Goal: Task Accomplishment & Management: Manage account settings

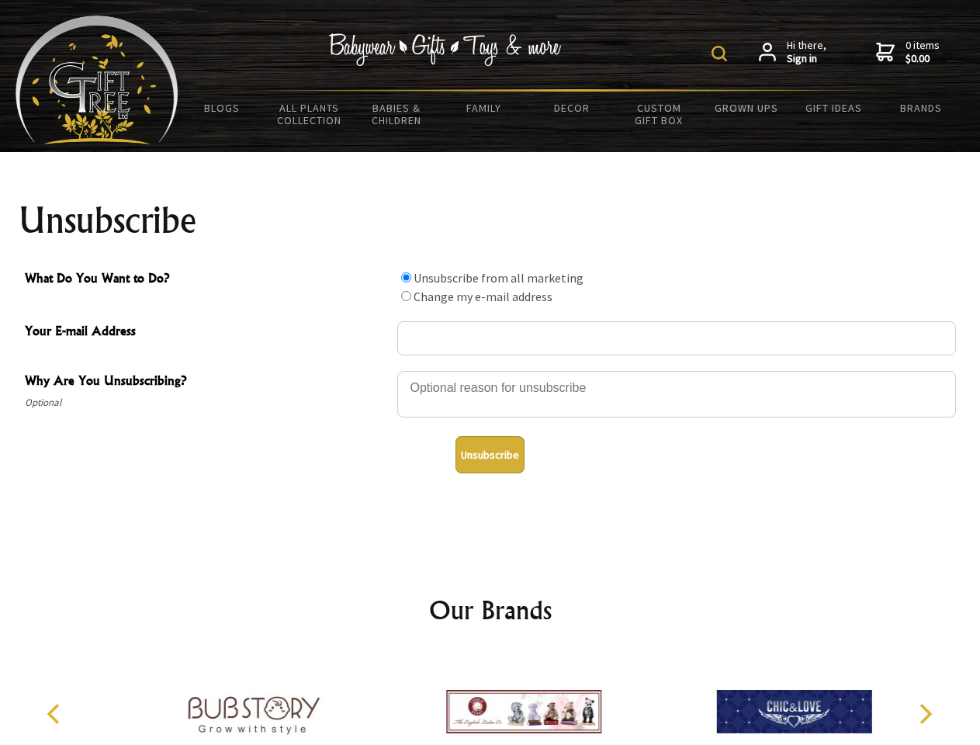
click at [721, 54] on img at bounding box center [719, 54] width 16 height 16
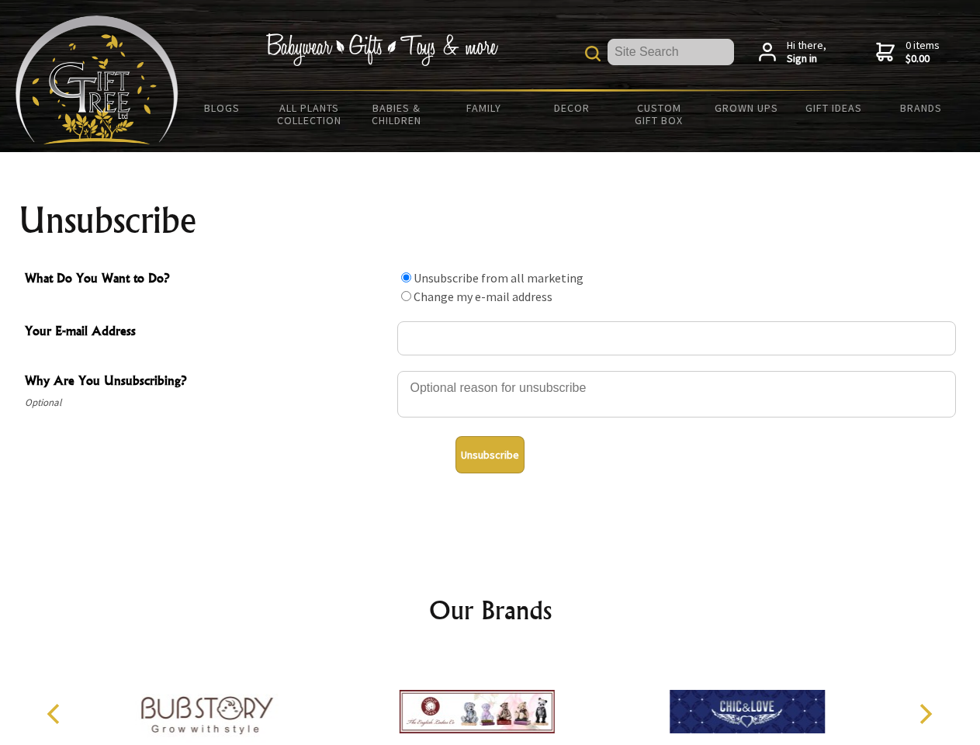
click at [490, 370] on div at bounding box center [676, 396] width 558 height 54
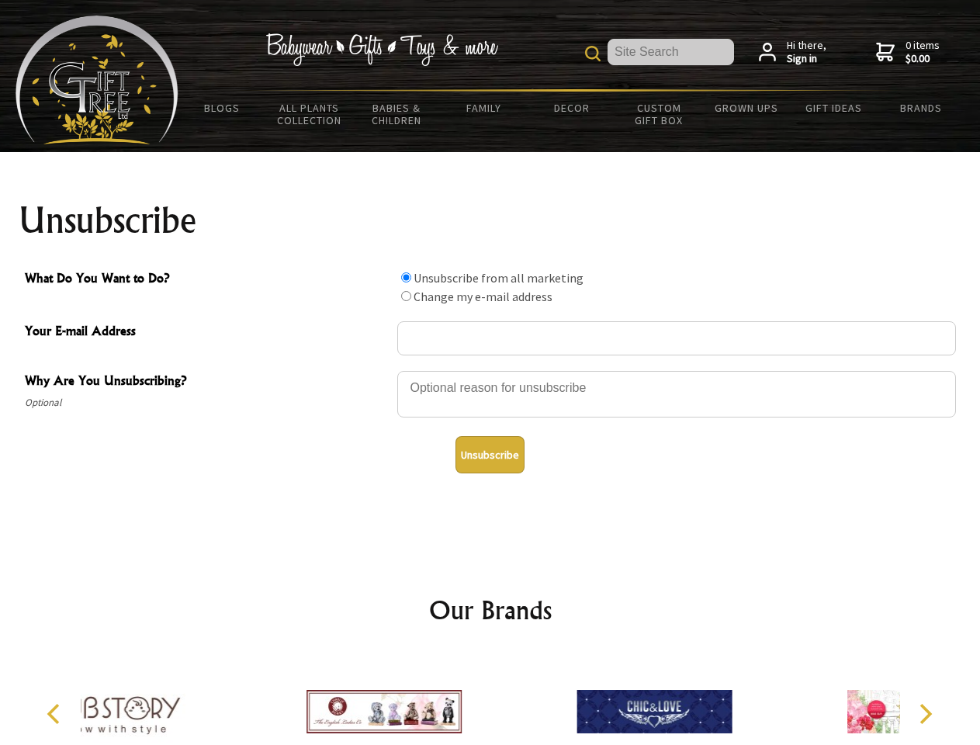
click at [406, 277] on input "What Do You Want to Do?" at bounding box center [406, 277] width 10 height 10
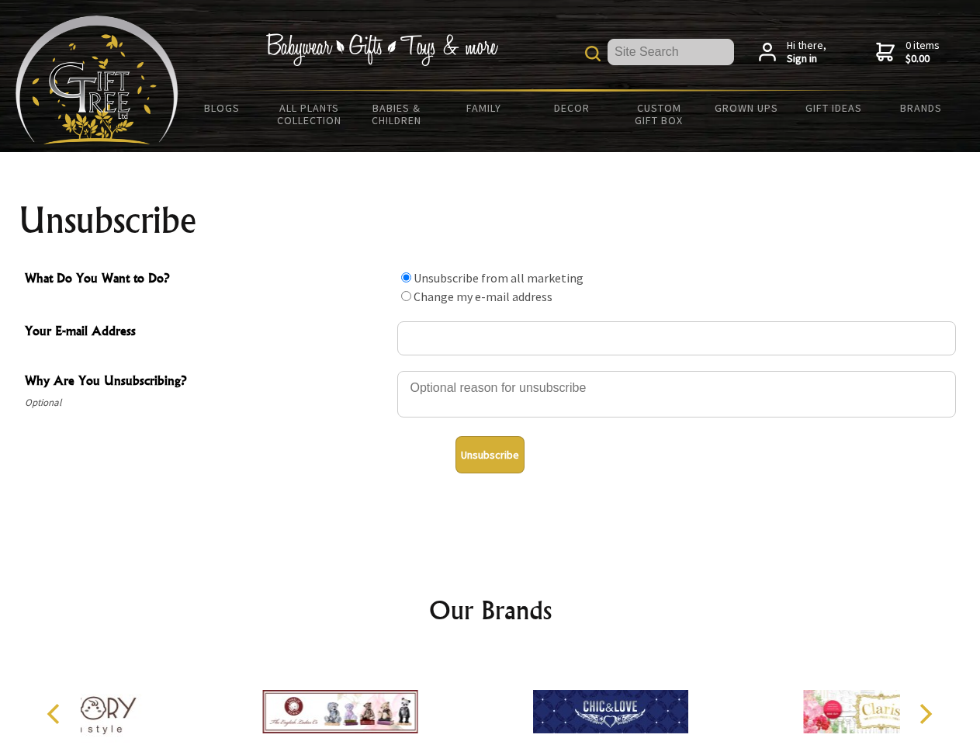
click at [406, 296] on input "What Do You Want to Do?" at bounding box center [406, 296] width 10 height 10
radio input "true"
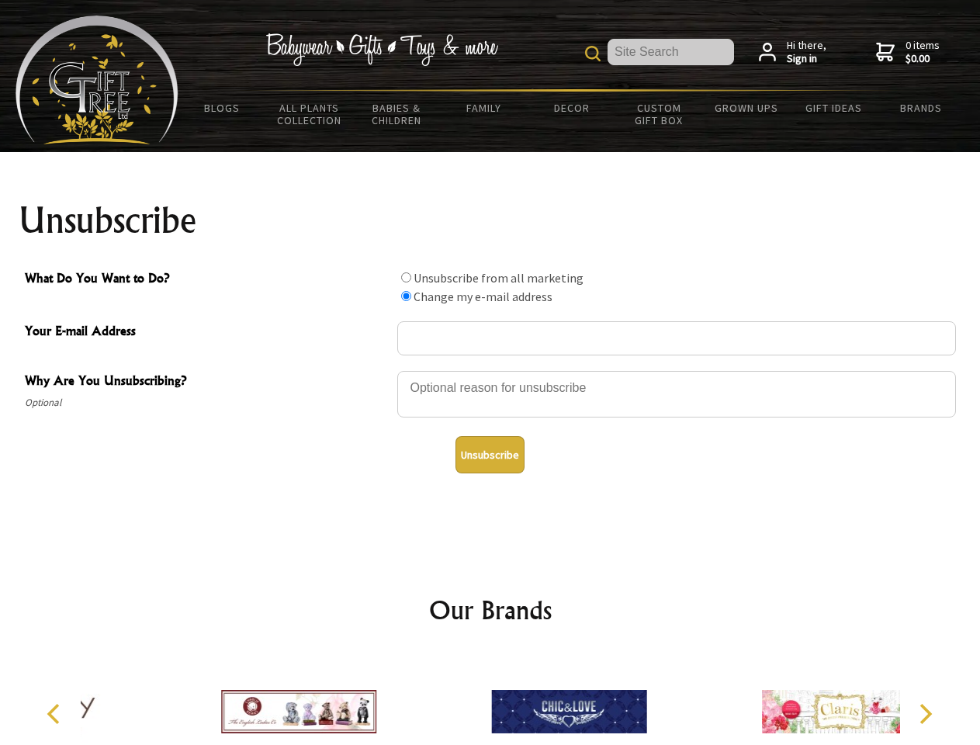
click at [489, 455] on button "Unsubscribe" at bounding box center [489, 454] width 69 height 37
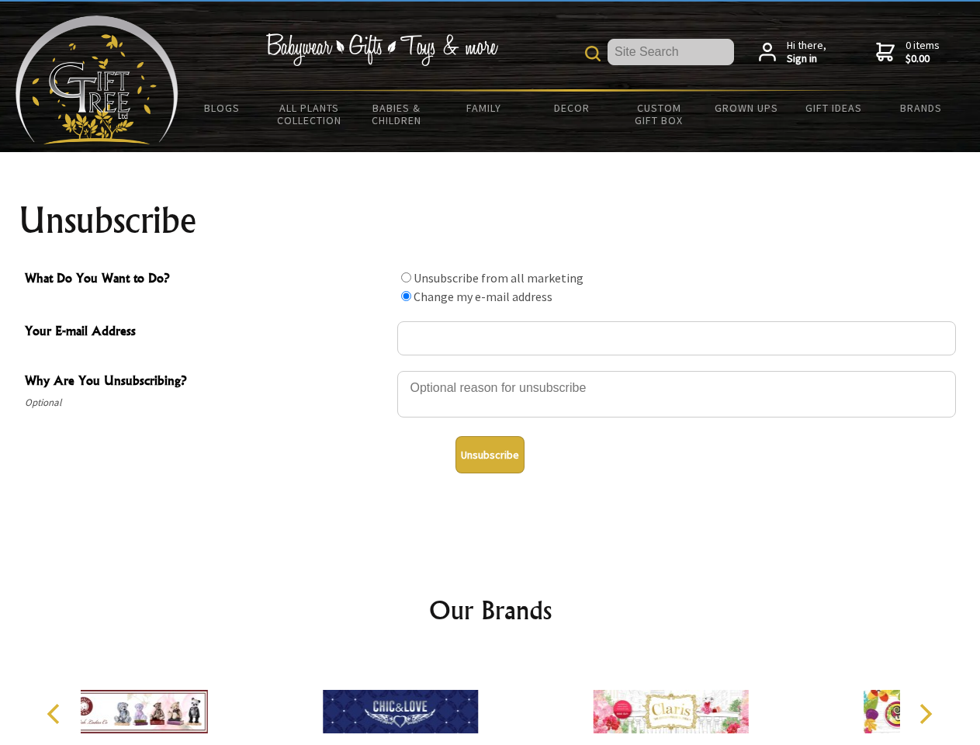
click at [56, 714] on icon "Previous" at bounding box center [55, 713] width 20 height 20
click at [925, 714] on icon "Next" at bounding box center [924, 713] width 20 height 20
